Goal: Entertainment & Leisure: Consume media (video, audio)

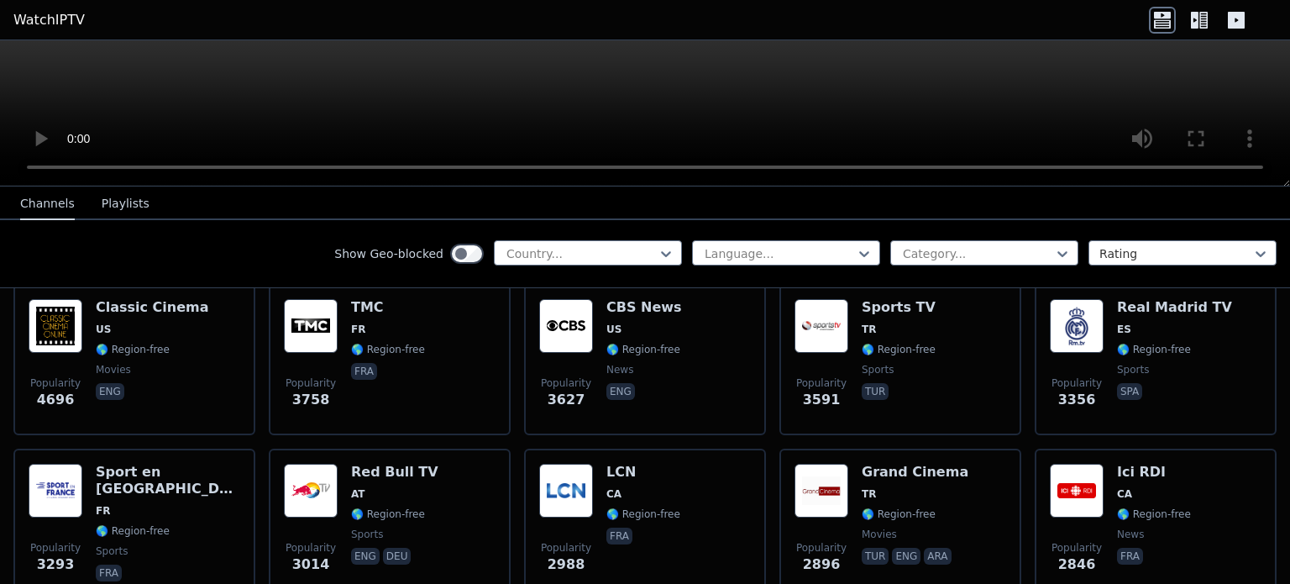
scroll to position [420, 0]
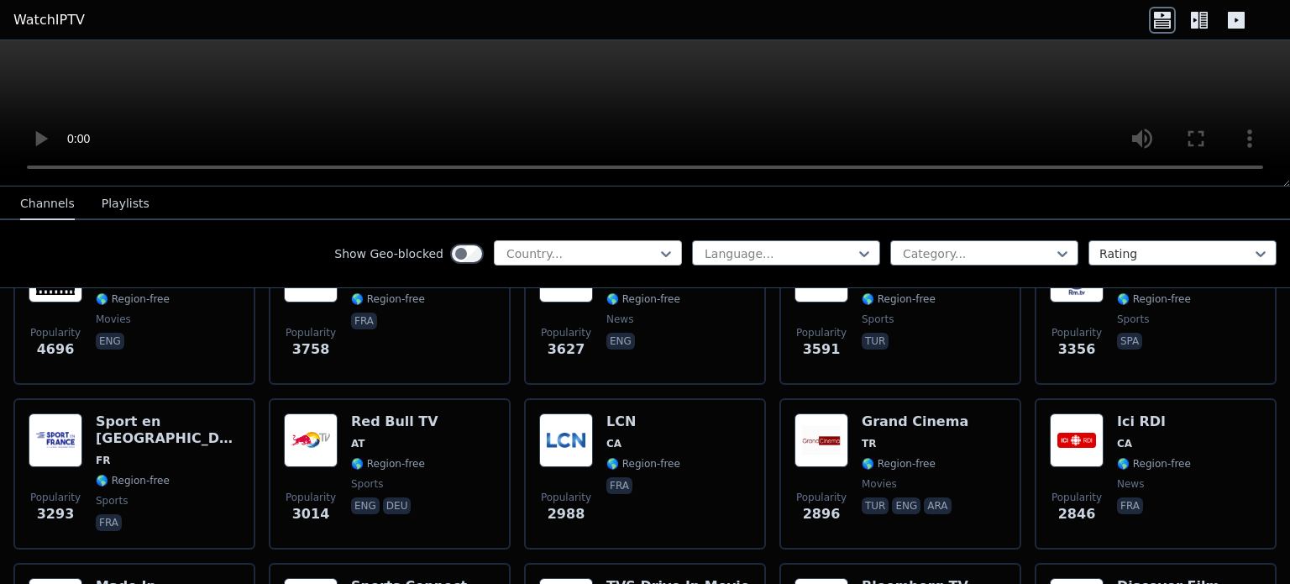
click at [581, 253] on div at bounding box center [581, 253] width 153 height 17
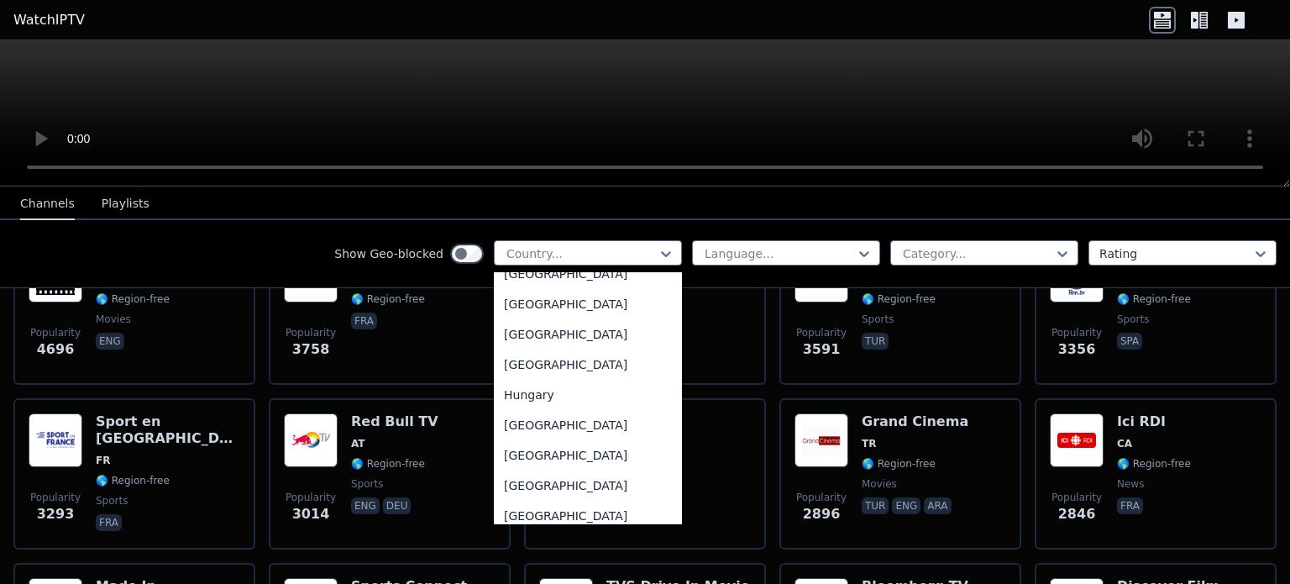
scroll to position [2771, 0]
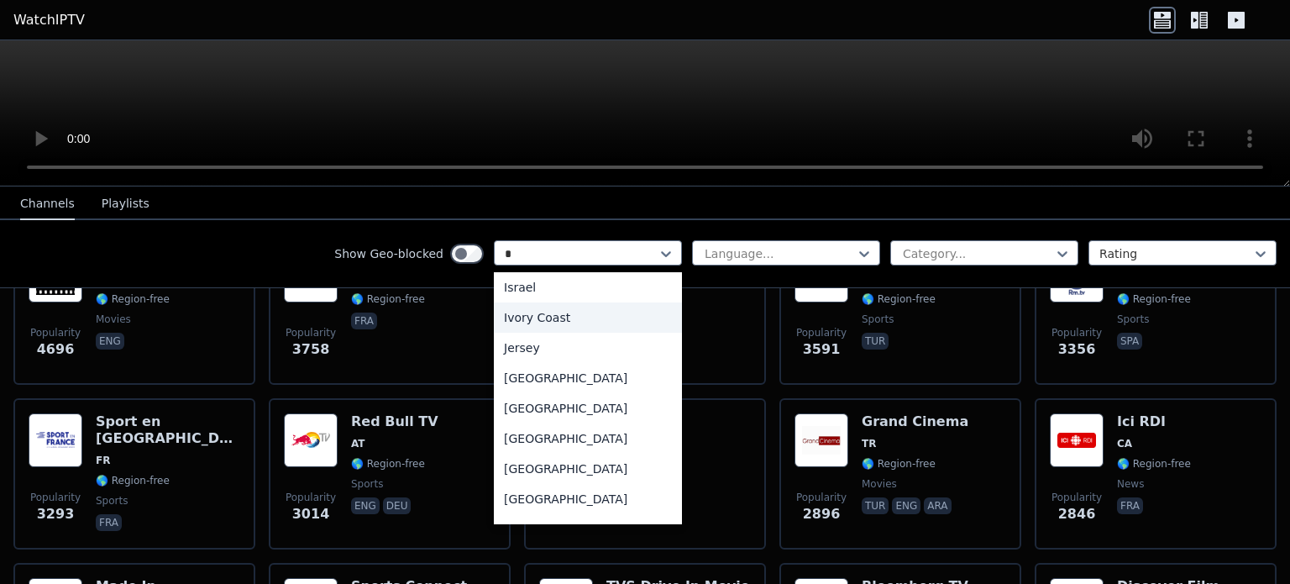
type input "**"
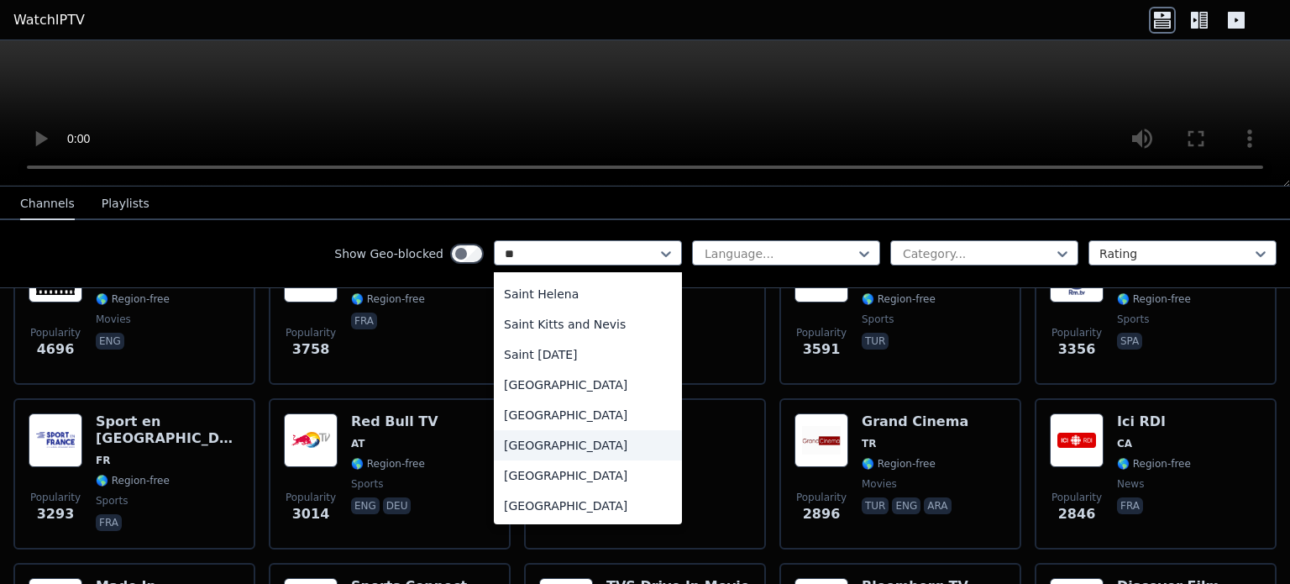
click at [549, 443] on div "[GEOGRAPHIC_DATA]" at bounding box center [588, 445] width 188 height 30
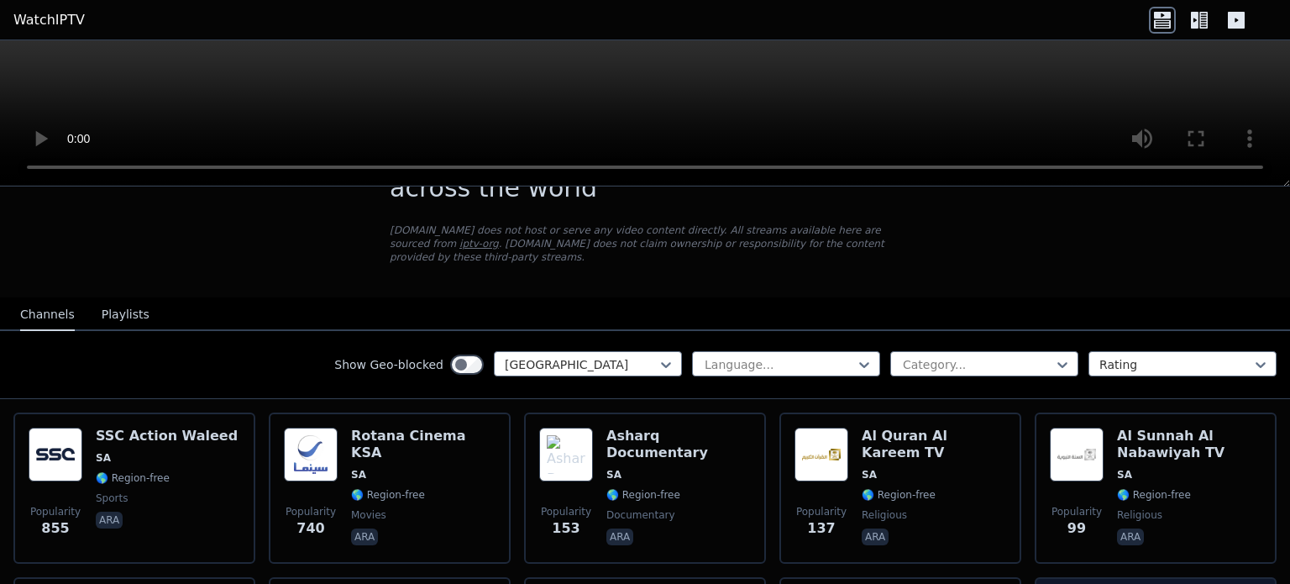
scroll to position [168, 0]
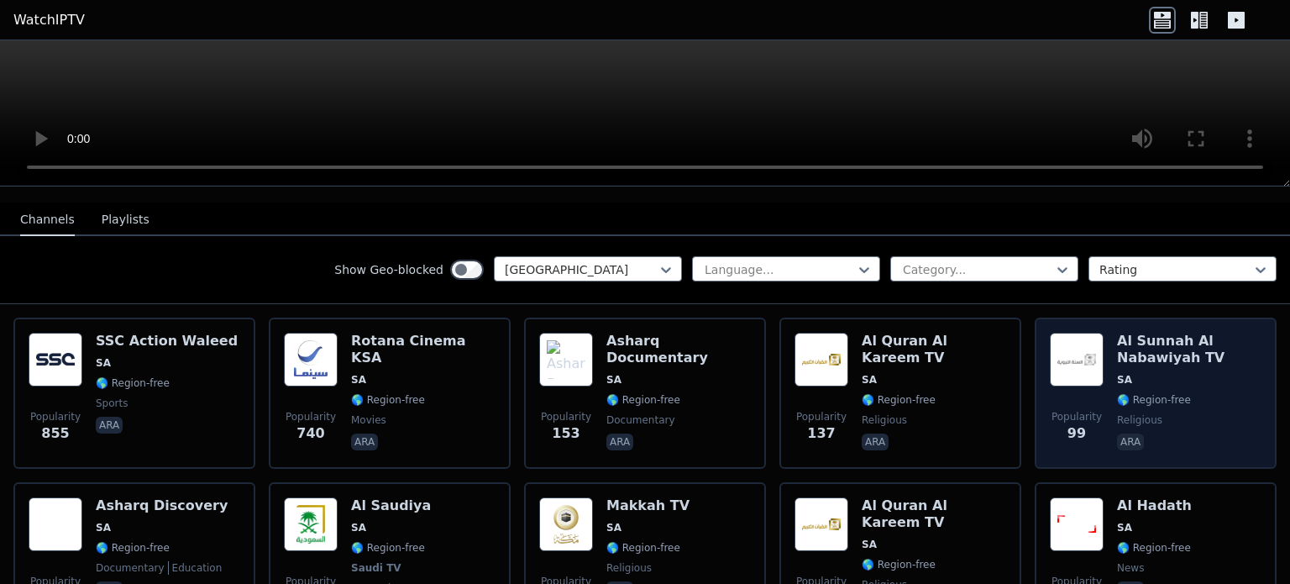
click at [1195, 413] on span "religious" at bounding box center [1189, 419] width 144 height 13
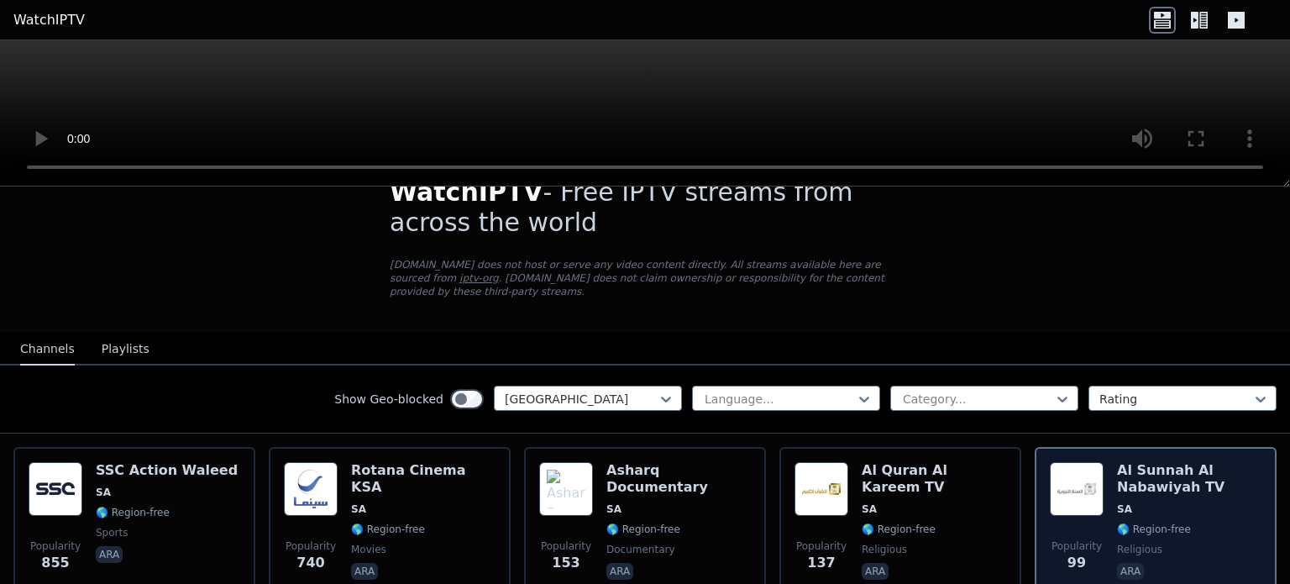
scroll to position [0, 0]
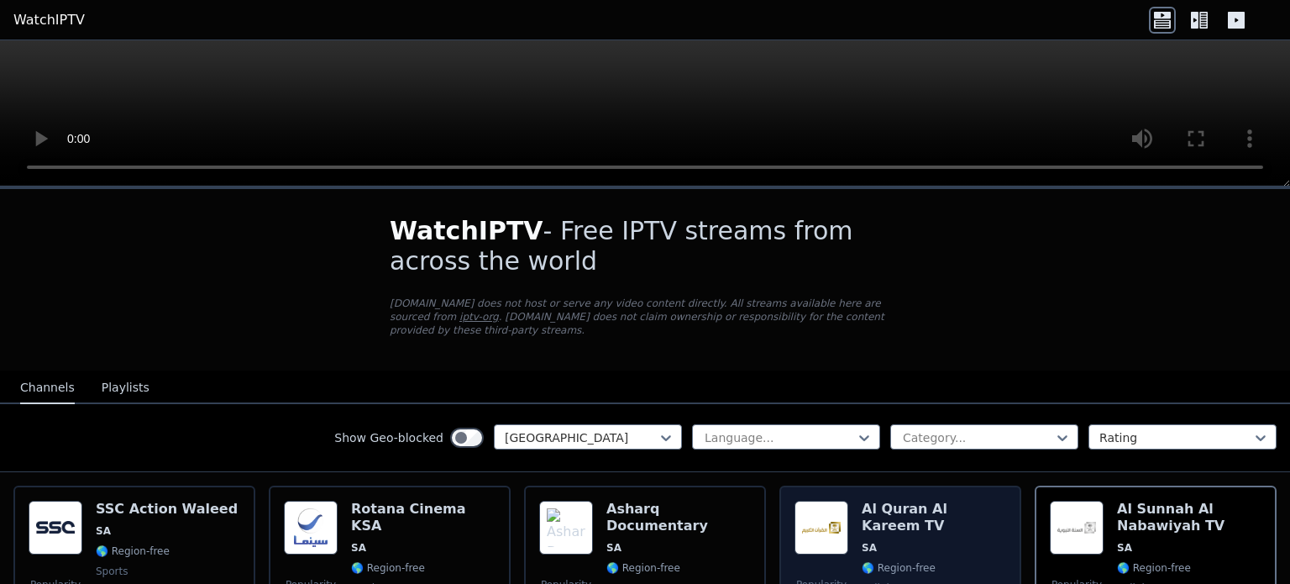
click at [863, 561] on span "🌎 Region-free" at bounding box center [899, 567] width 74 height 13
click at [833, 537] on div "Popularity 137" at bounding box center [821, 560] width 54 height 121
click at [833, 535] on img at bounding box center [821, 527] width 54 height 54
click at [888, 581] on span "religious" at bounding box center [884, 587] width 45 height 13
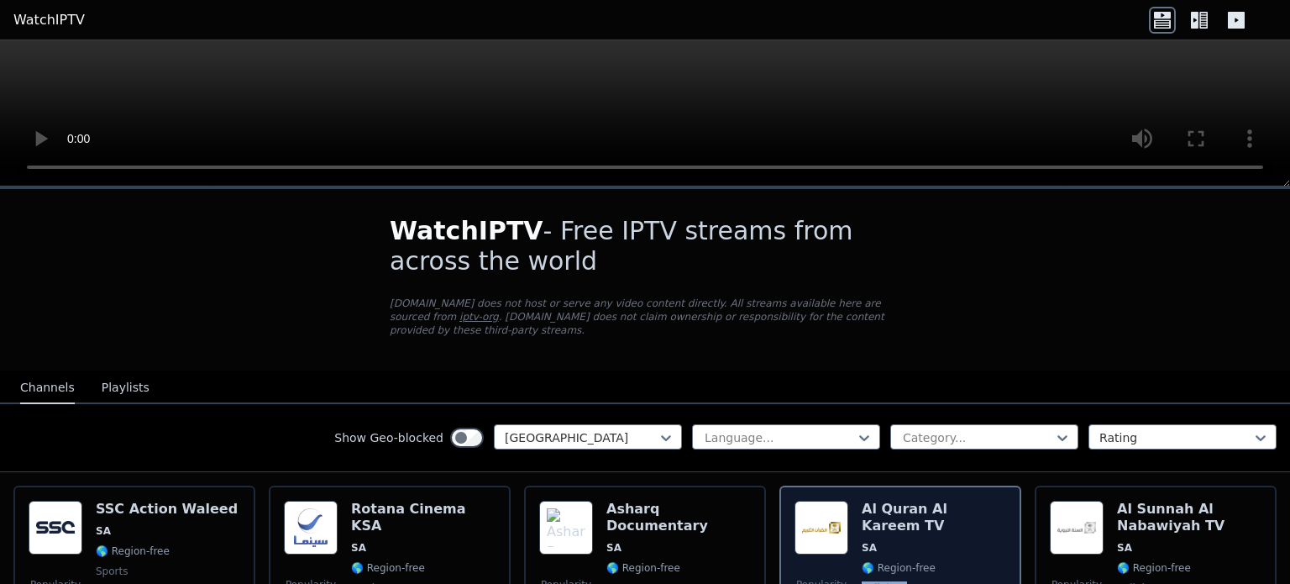
click at [888, 581] on span "religious" at bounding box center [884, 587] width 45 height 13
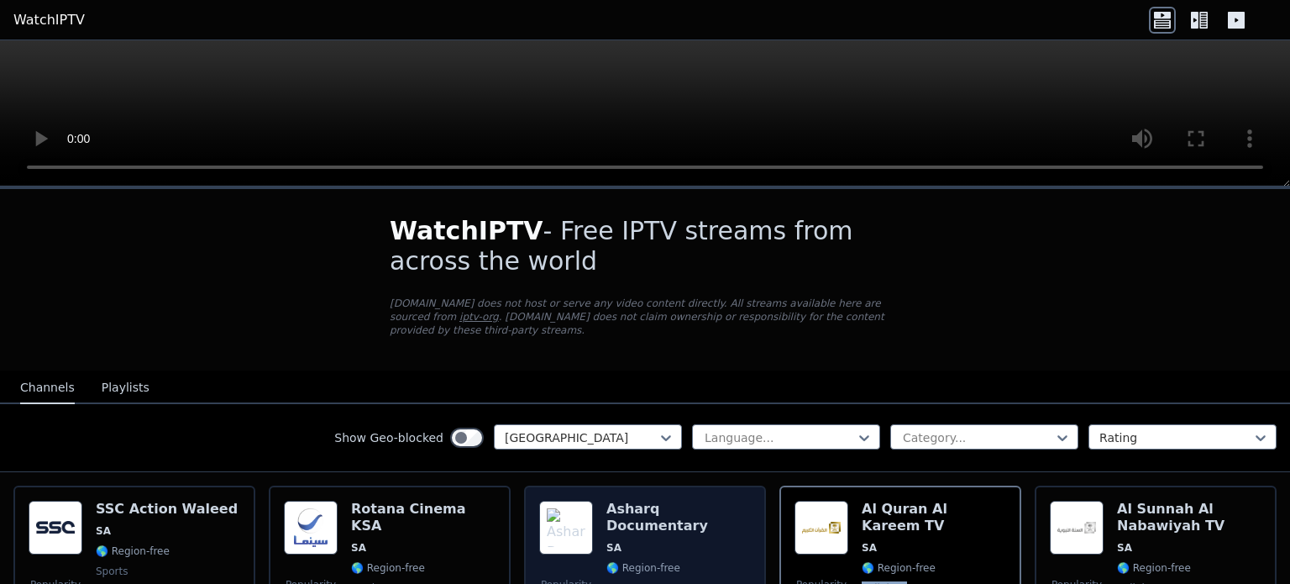
scroll to position [84, 0]
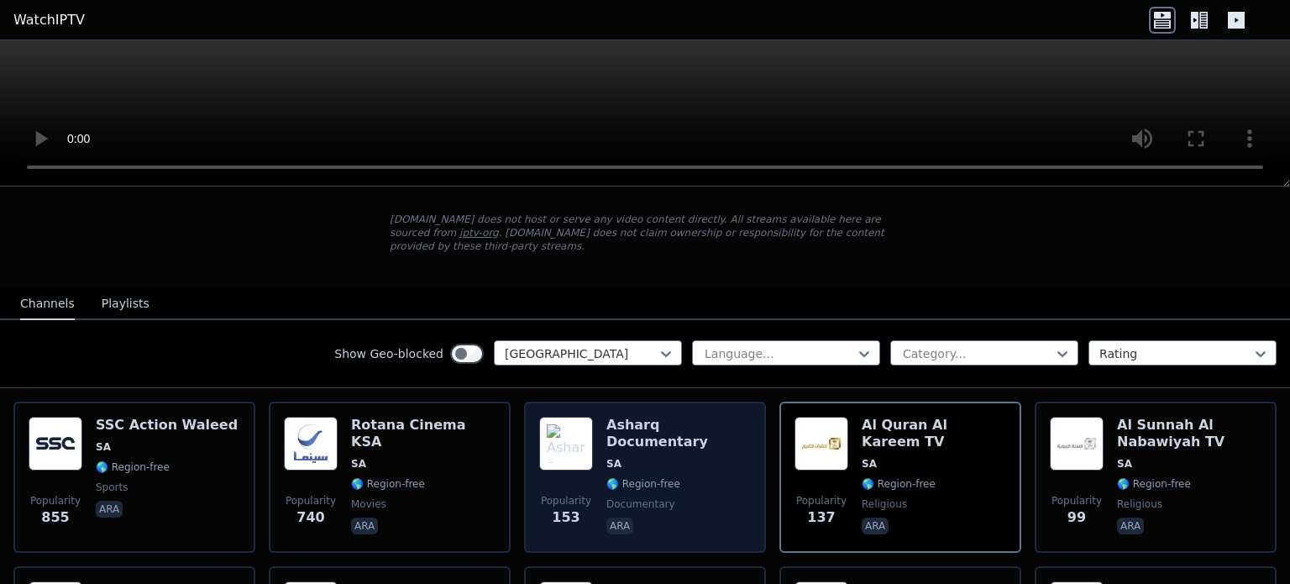
click at [690, 479] on div "Asharq Documentary SA 🌎 Region-free documentary ara" at bounding box center [678, 476] width 144 height 121
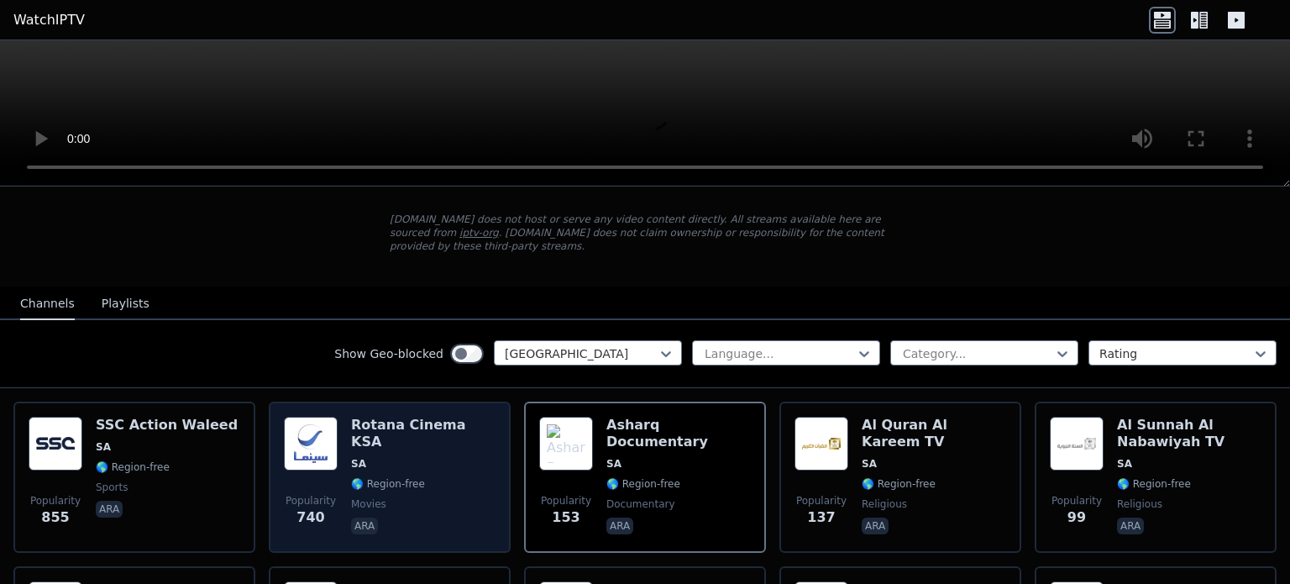
click at [471, 465] on div "Popularity 740 Rotana Cinema KSA SA 🌎 Region-free movies ara" at bounding box center [390, 476] width 212 height 121
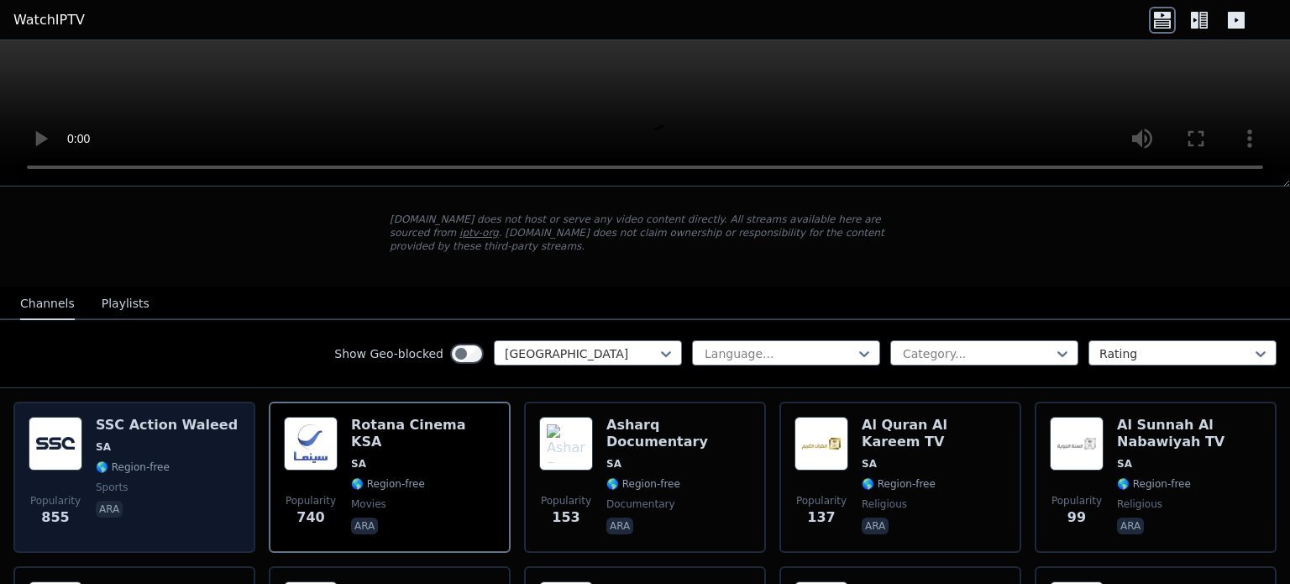
click at [228, 466] on div "Popularity 855 SSC Action Waleed SA 🌎 Region-free sports ara" at bounding box center [135, 476] width 212 height 121
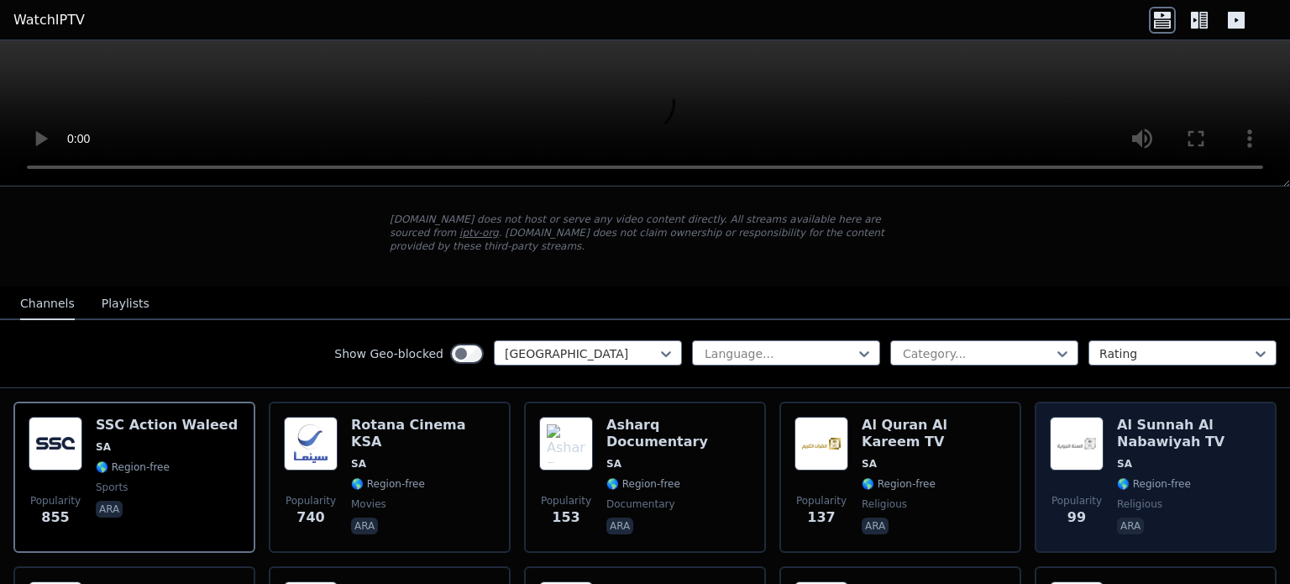
click at [1079, 484] on span "Popularity 99" at bounding box center [1077, 511] width 54 height 54
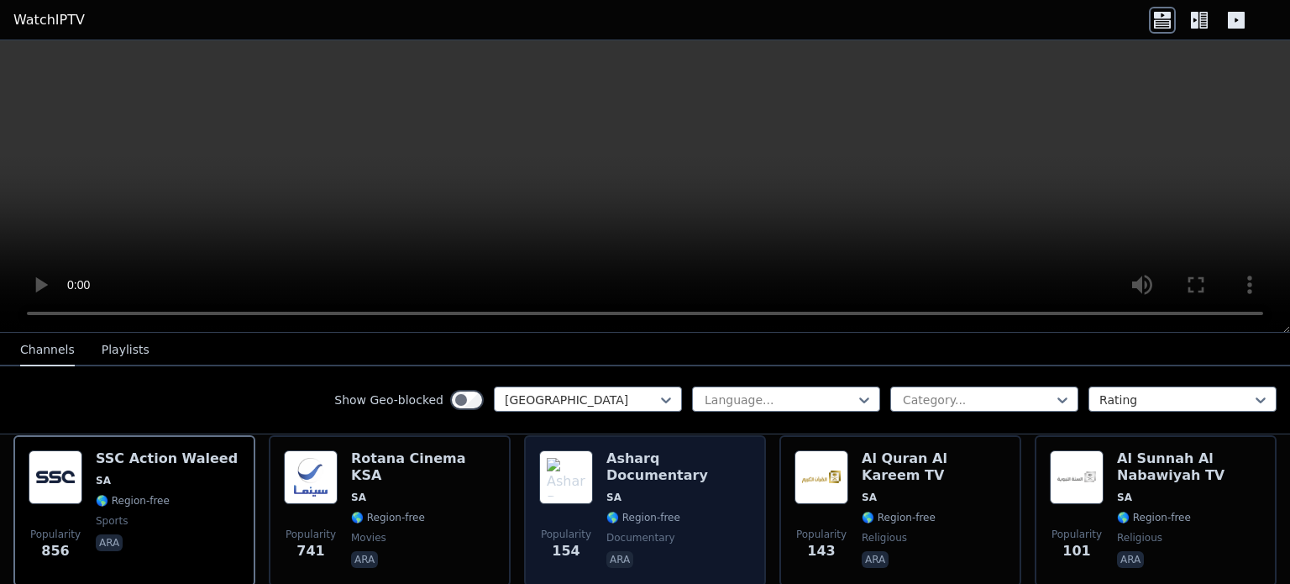
scroll to position [168, 0]
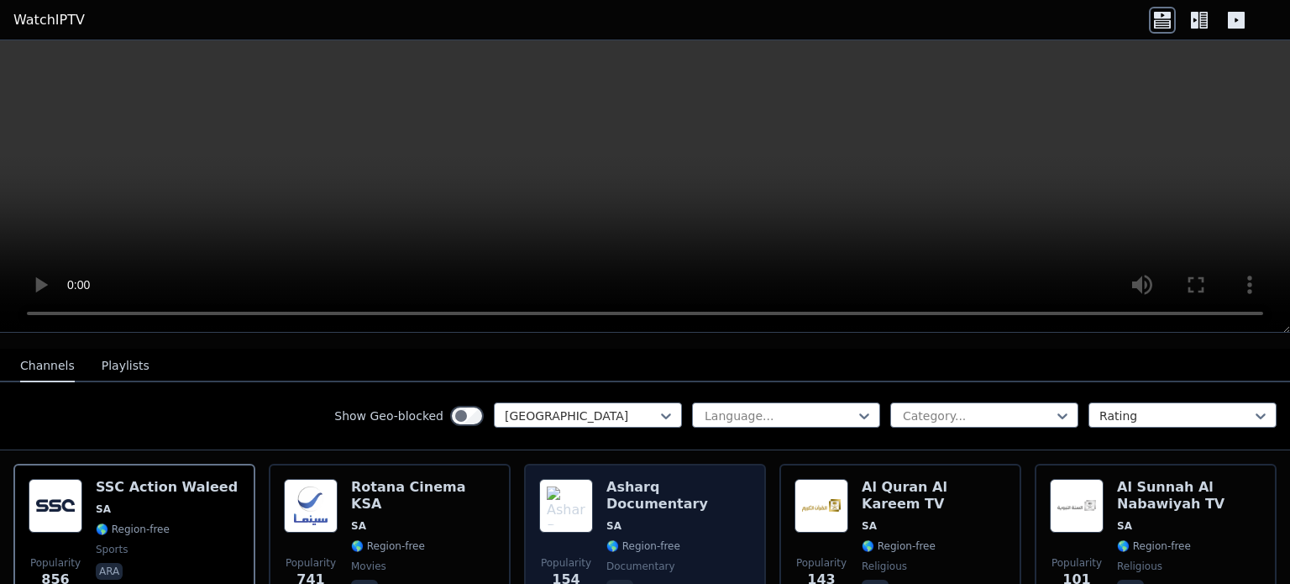
click at [672, 502] on div "Asharq Documentary SA 🌎 Region-free documentary ara" at bounding box center [678, 539] width 144 height 121
click at [672, 503] on div "Asharq Documentary SA 🌎 Region-free documentary ara" at bounding box center [678, 539] width 144 height 121
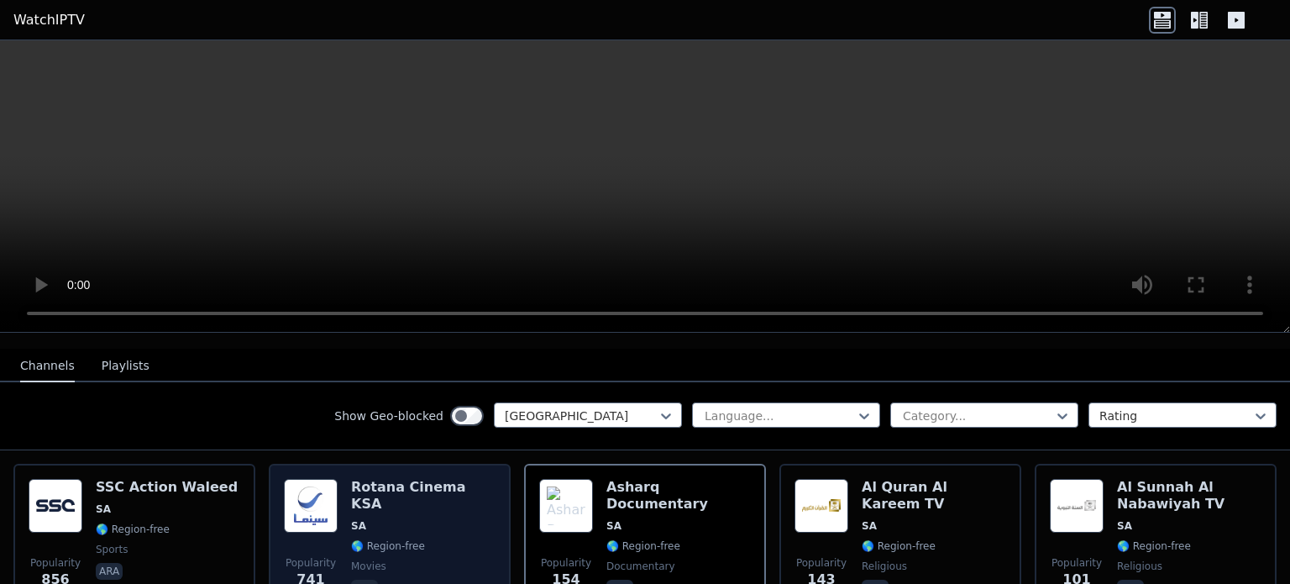
click at [383, 539] on span "🌎 Region-free" at bounding box center [388, 545] width 74 height 13
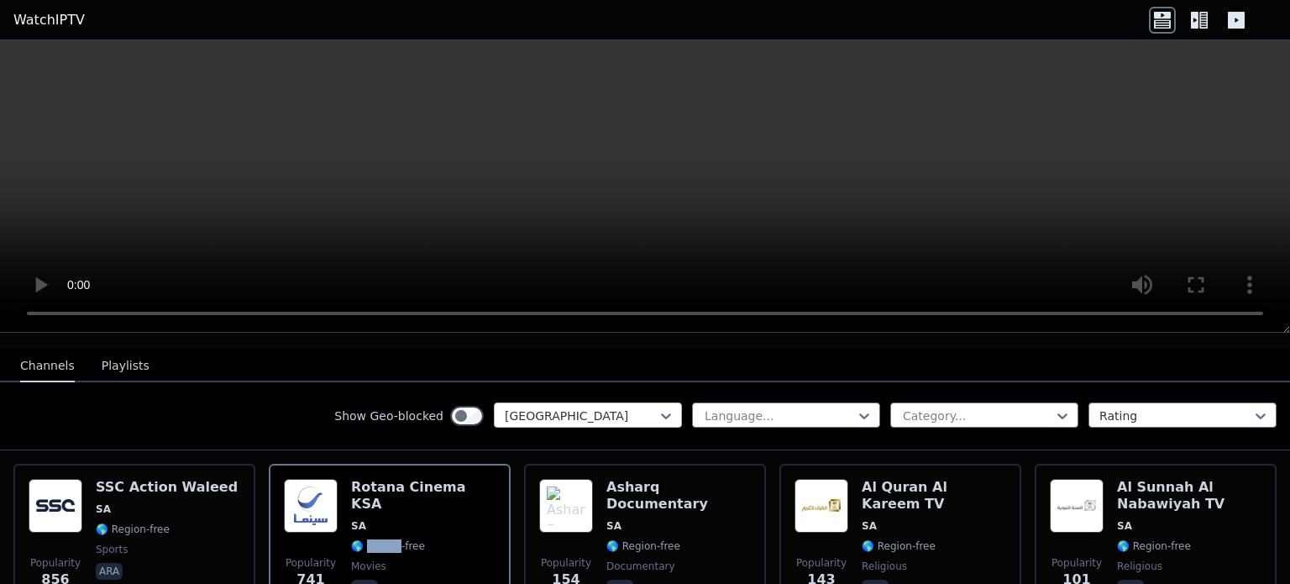
click at [565, 407] on div at bounding box center [581, 415] width 153 height 17
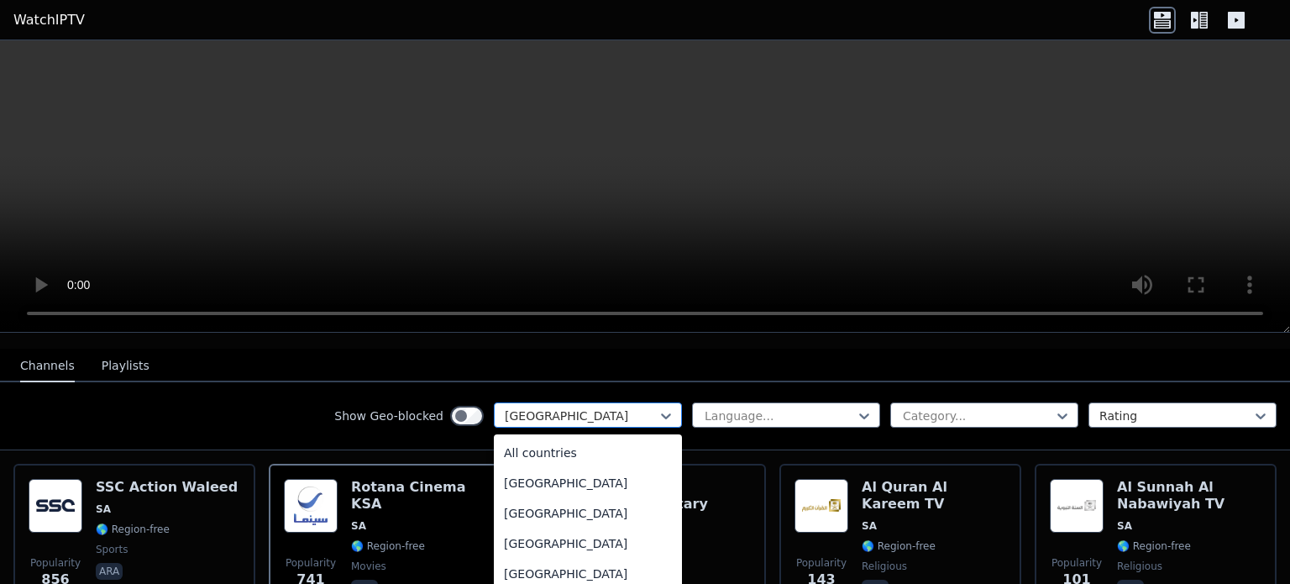
scroll to position [4706, 0]
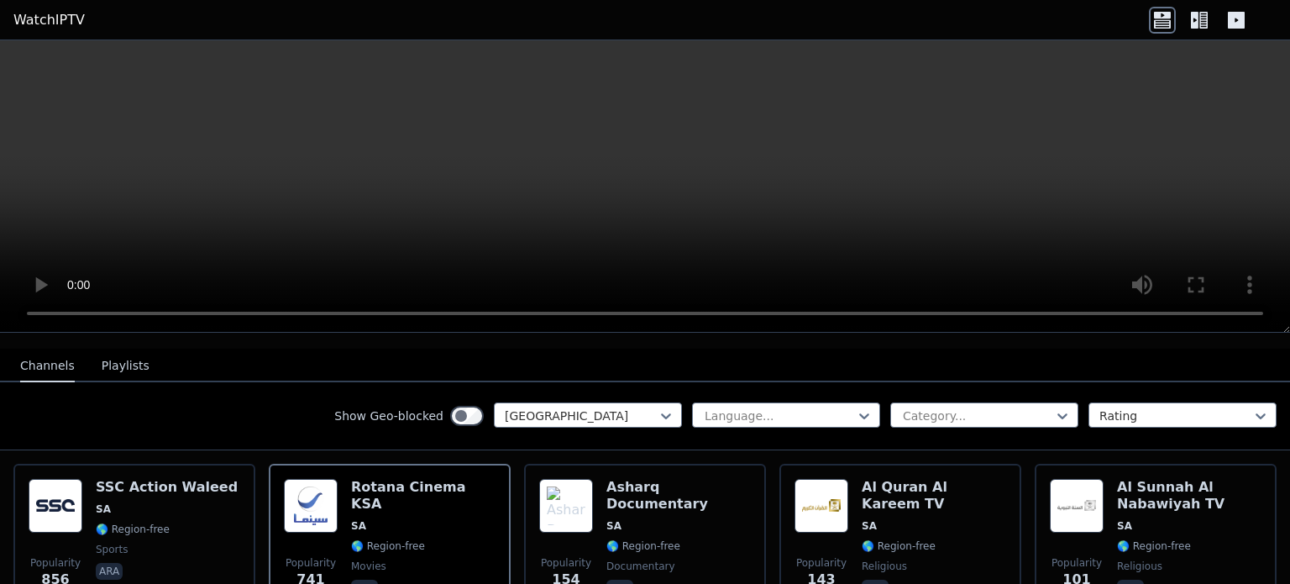
click at [280, 385] on div "Show Geo-blocked Saudi Arabia Language... Category... Rating" at bounding box center [645, 416] width 1290 height 68
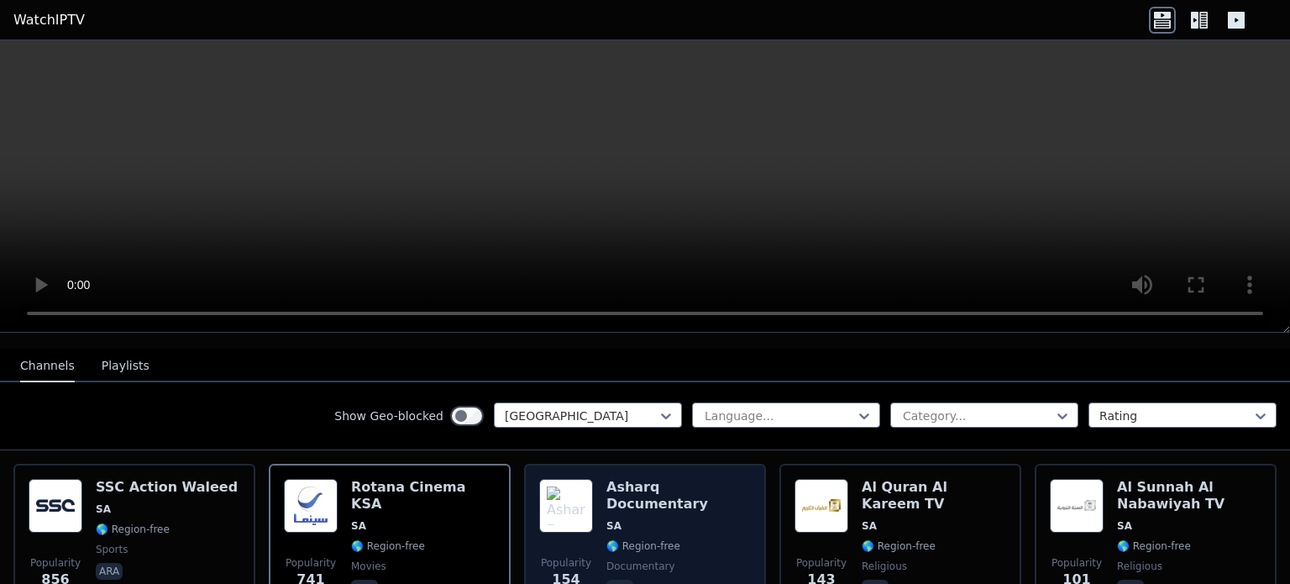
click at [655, 539] on span "🌎 Region-free" at bounding box center [643, 545] width 74 height 13
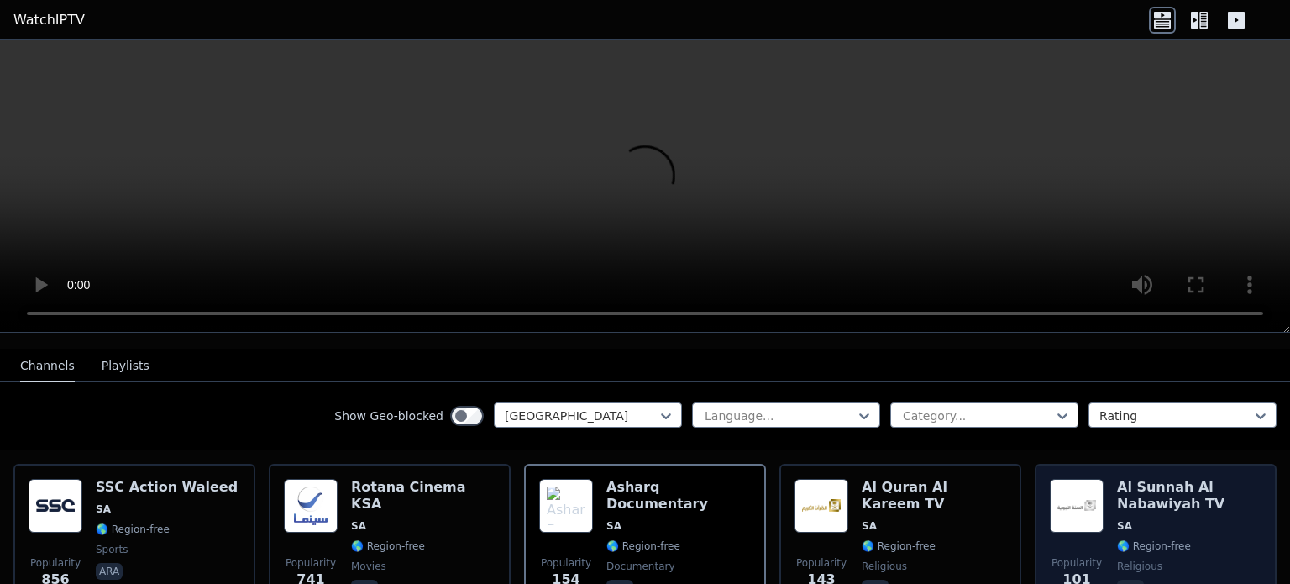
click at [1129, 479] on h6 "Al Sunnah Al Nabawiyah TV" at bounding box center [1189, 496] width 144 height 34
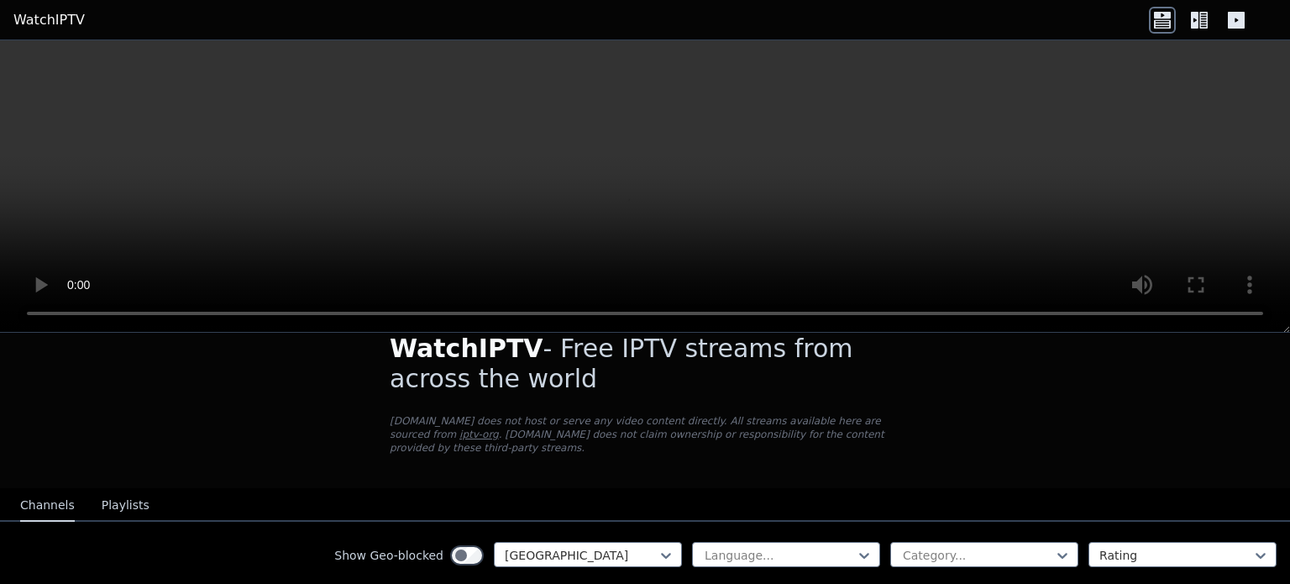
scroll to position [0, 0]
